Goal: Find specific page/section: Find specific page/section

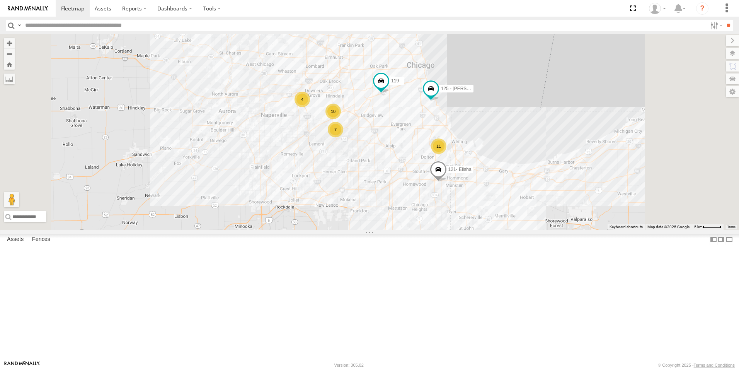
drag, startPoint x: 386, startPoint y: 300, endPoint x: 384, endPoint y: 203, distance: 97.1
click at [384, 203] on div "10 7 11 4 119 126 - Cory F 121- Elisha 125 - Ken 6078" at bounding box center [369, 132] width 739 height 196
click at [0, 0] on div at bounding box center [0, 0] width 0 height 0
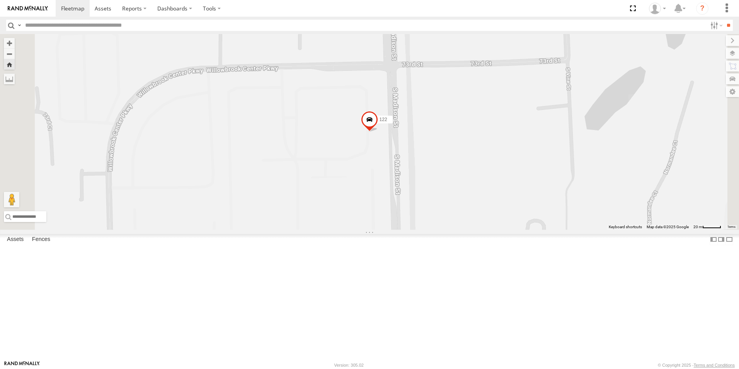
scroll to position [0, 0]
click at [33, 12] on link at bounding box center [28, 8] width 56 height 17
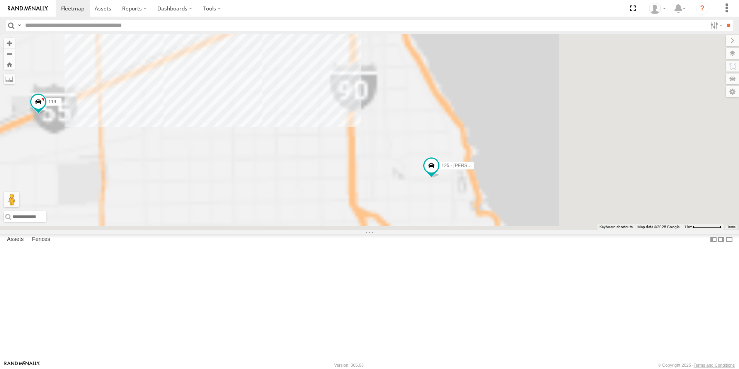
click at [24, 12] on link at bounding box center [28, 8] width 56 height 17
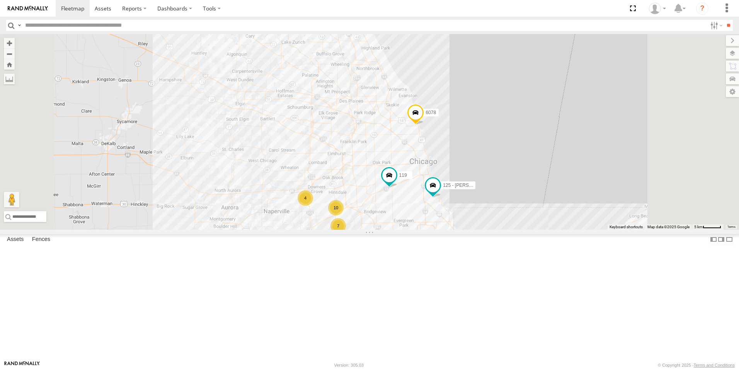
click at [33, 7] on img at bounding box center [28, 8] width 40 height 5
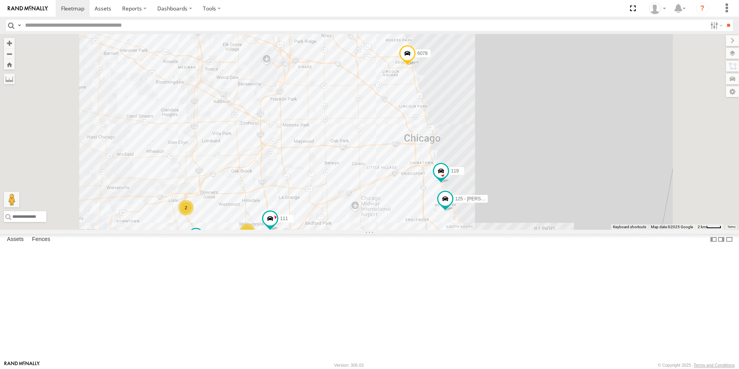
click at [31, 7] on img at bounding box center [28, 8] width 40 height 5
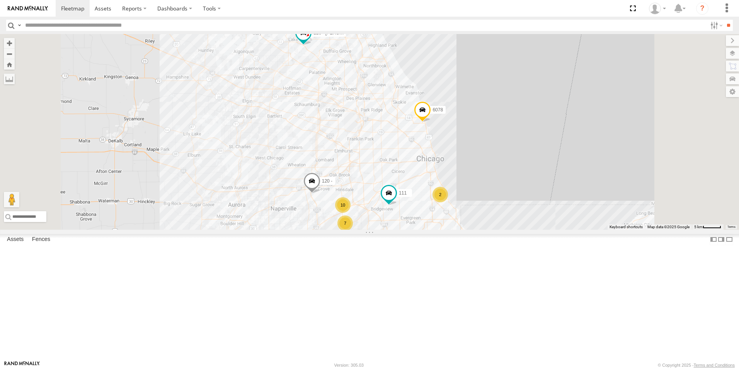
click at [35, 10] on img at bounding box center [28, 8] width 40 height 5
